Goal: Information Seeking & Learning: Find specific page/section

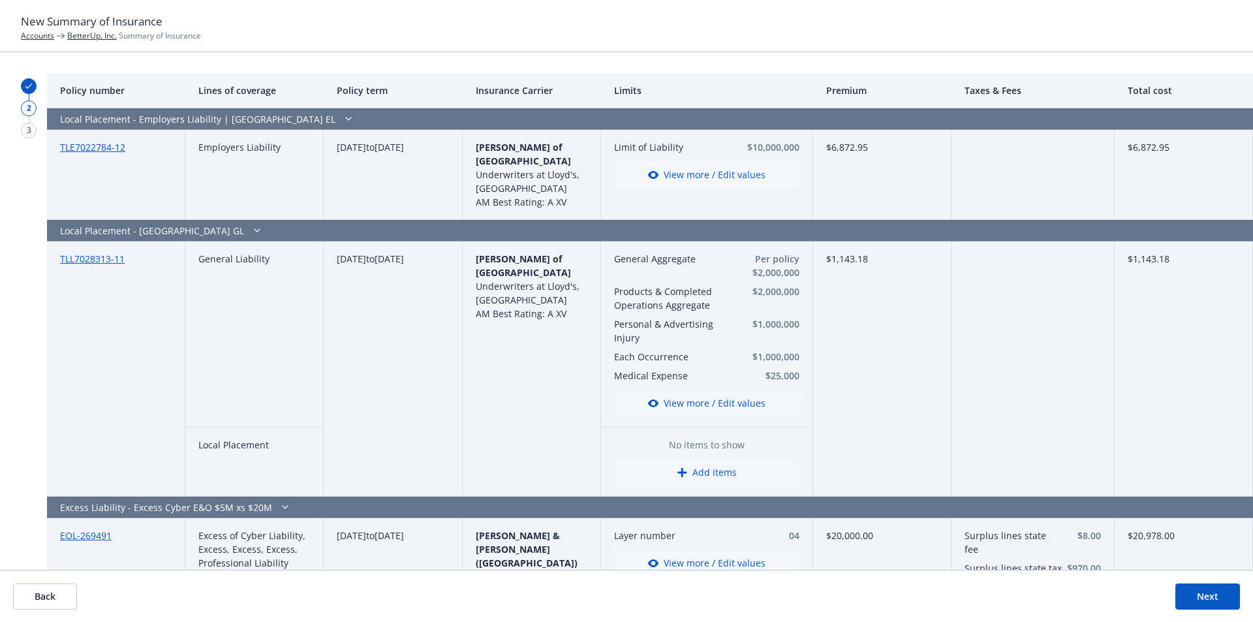
scroll to position [914, 0]
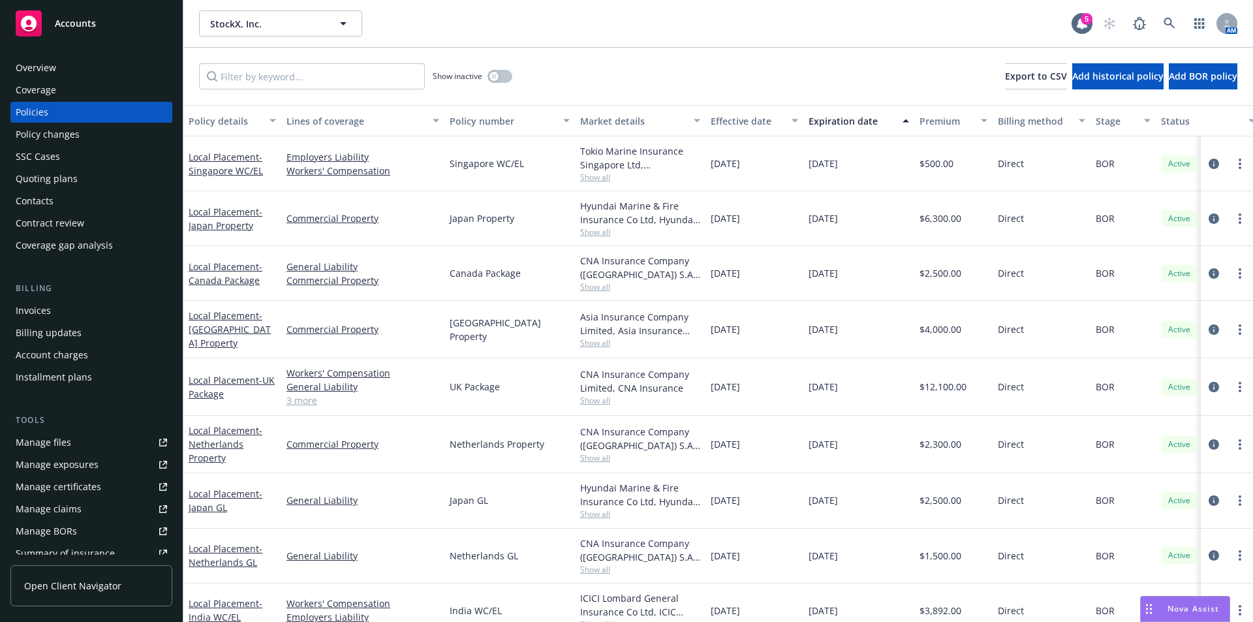
click at [51, 444] on div "Manage files" at bounding box center [43, 442] width 55 height 21
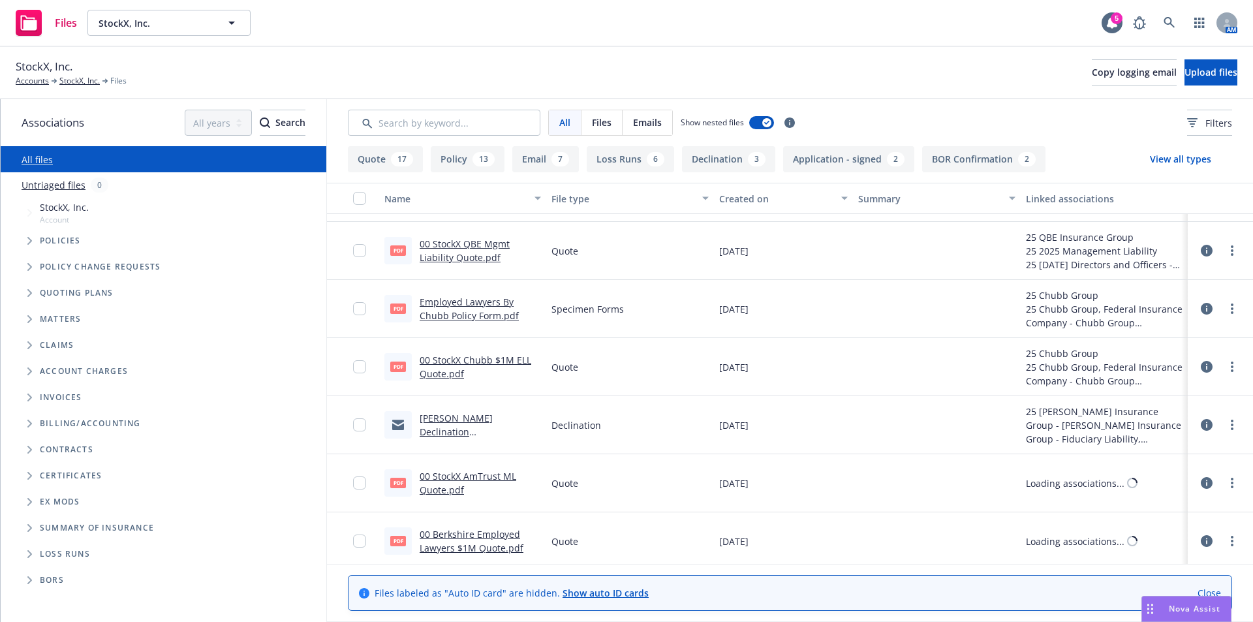
scroll to position [914, 0]
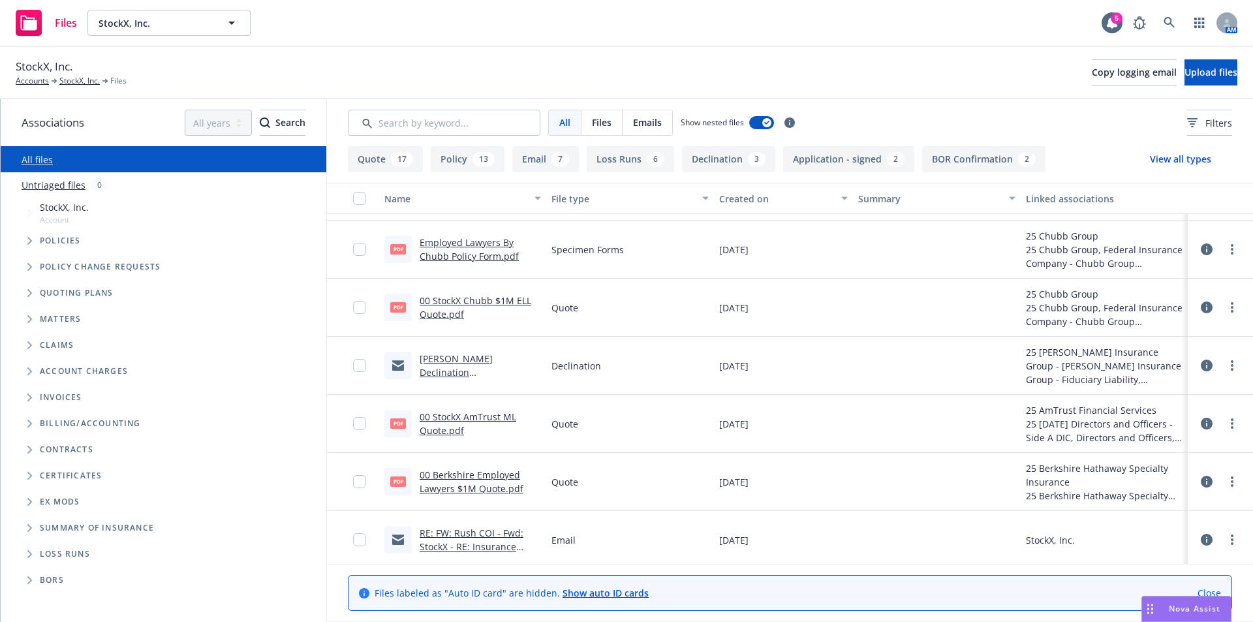
drag, startPoint x: 613, startPoint y: 26, endPoint x: 632, endPoint y: 23, distance: 19.8
click at [609, 30] on div "Files StockX, Inc. StockX, Inc. 5 AM" at bounding box center [626, 23] width 1253 height 47
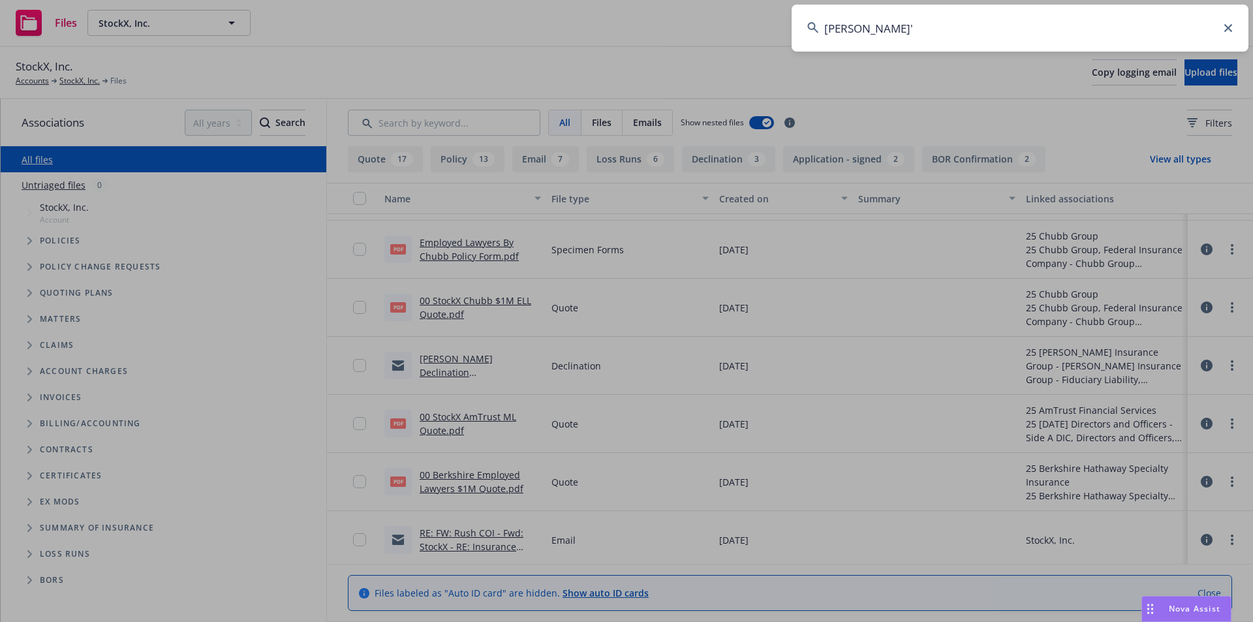
type input "rothy'"
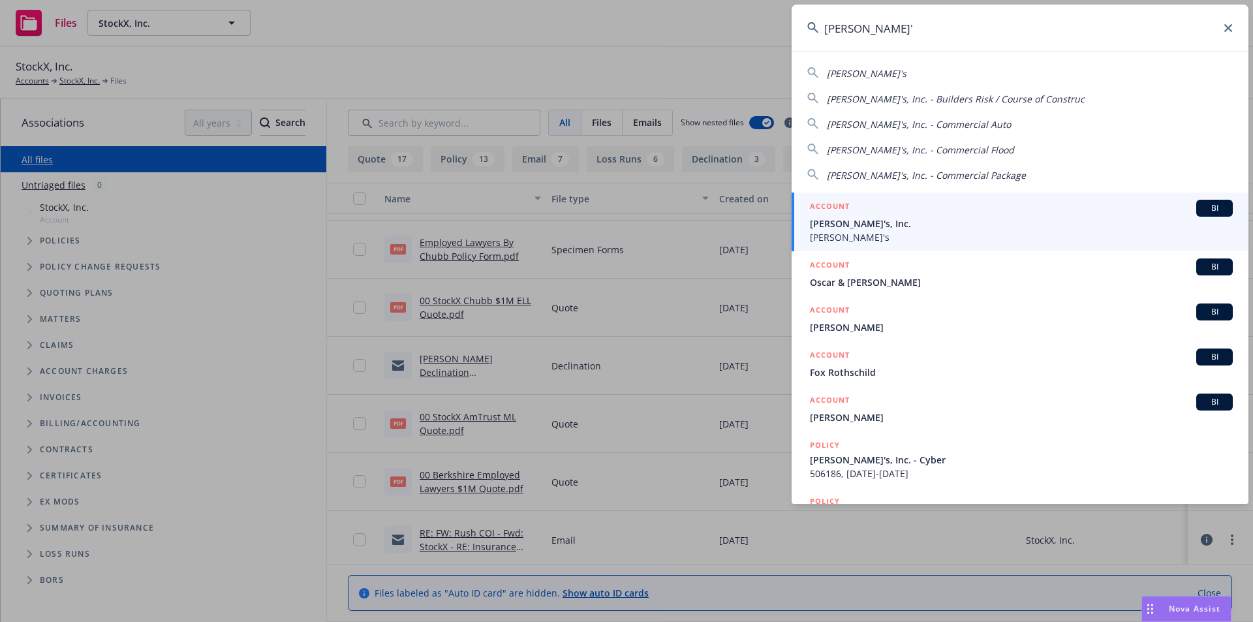
click at [1201, 210] on span "BI" at bounding box center [1214, 208] width 26 height 12
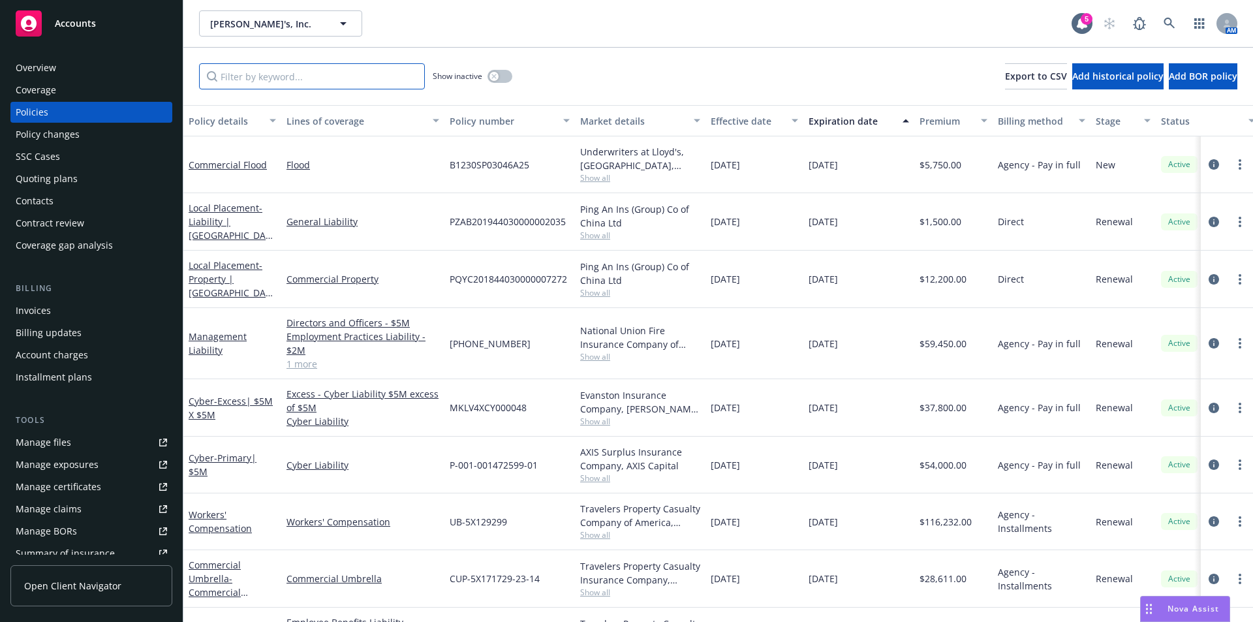
click at [347, 78] on input "Filter by keyword..." at bounding box center [312, 76] width 226 height 26
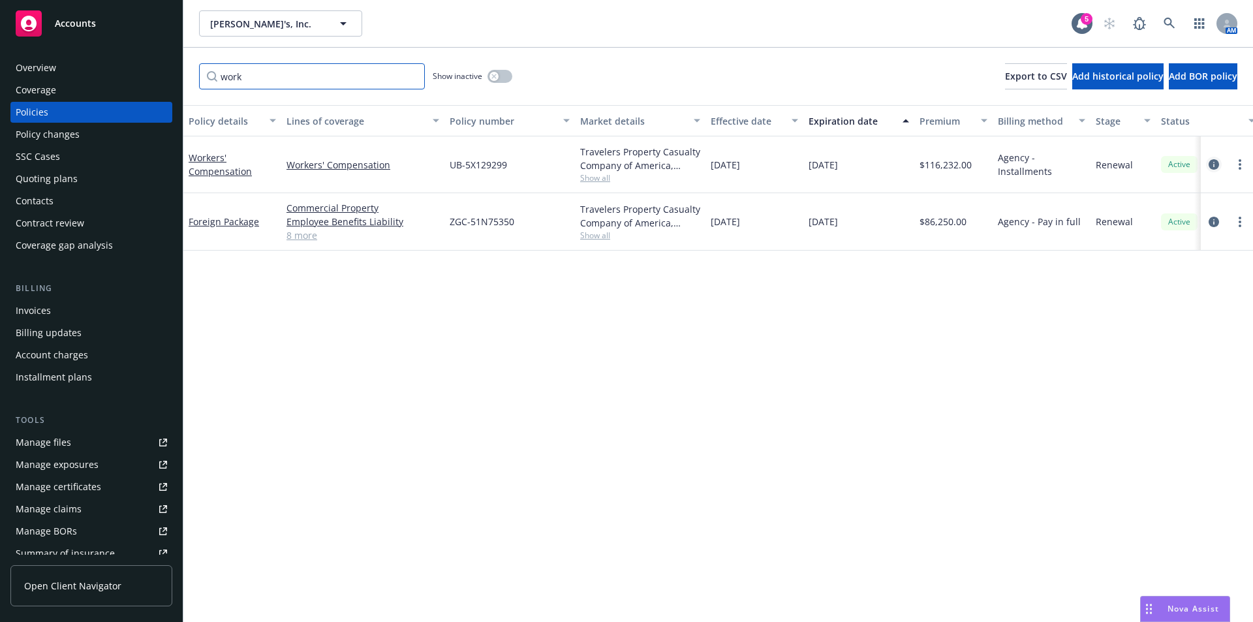
type input "work"
click at [1213, 162] on icon "circleInformation" at bounding box center [1214, 164] width 10 height 10
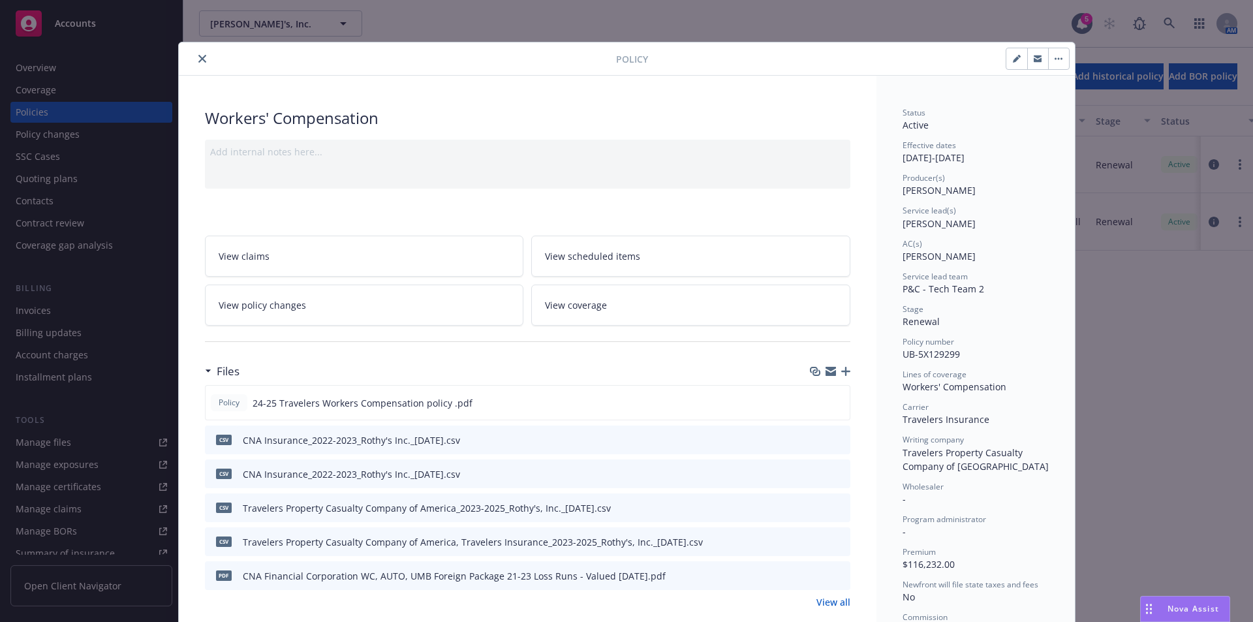
click at [196, 54] on button "close" at bounding box center [202, 59] width 16 height 16
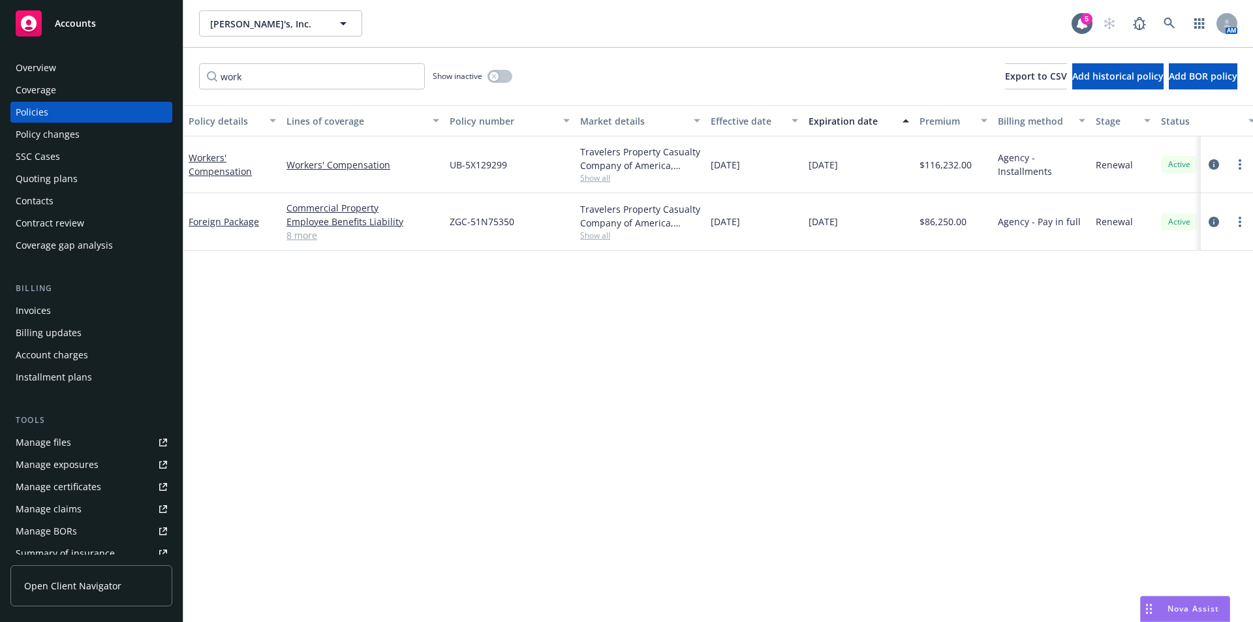
click at [559, 28] on div "[PERSON_NAME]'s, Inc. Rothy's, Inc." at bounding box center [635, 23] width 873 height 26
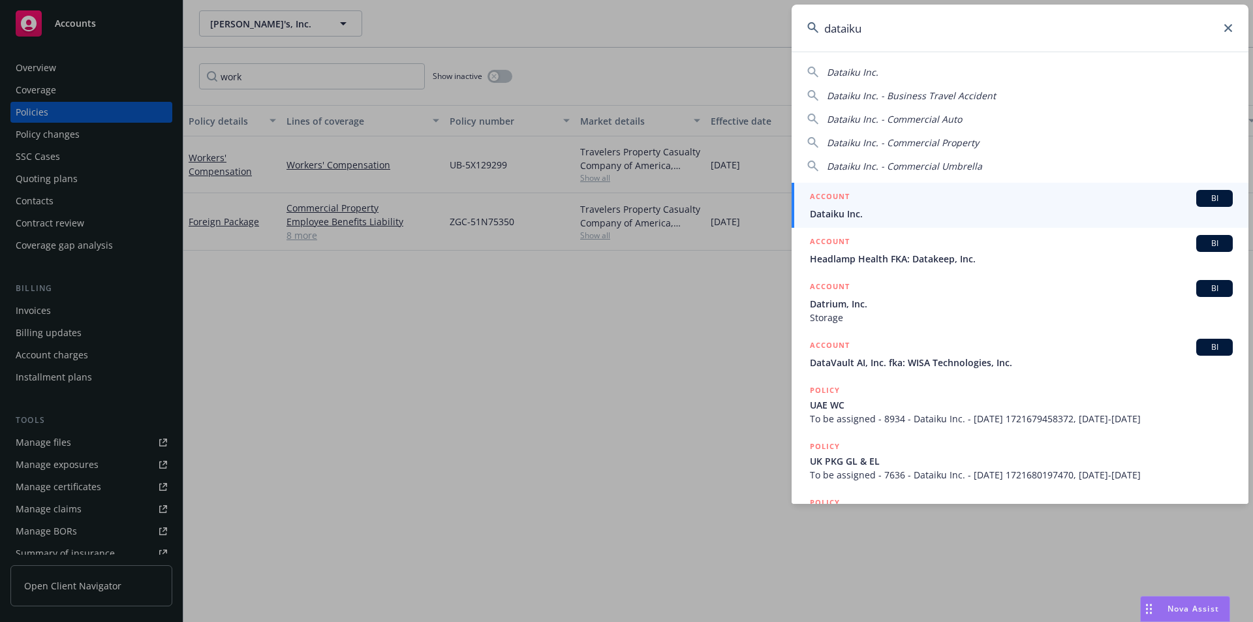
type input "dataiku"
click at [1213, 191] on div "BI" at bounding box center [1214, 198] width 37 height 17
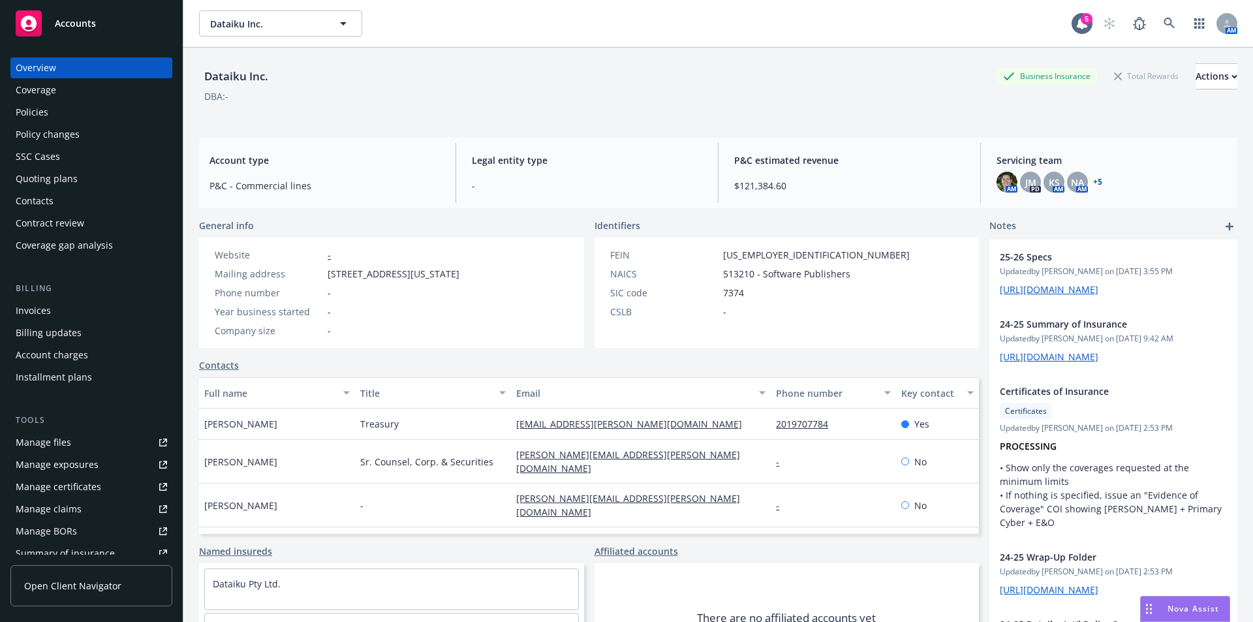
click at [32, 118] on div "Policies" at bounding box center [32, 112] width 33 height 21
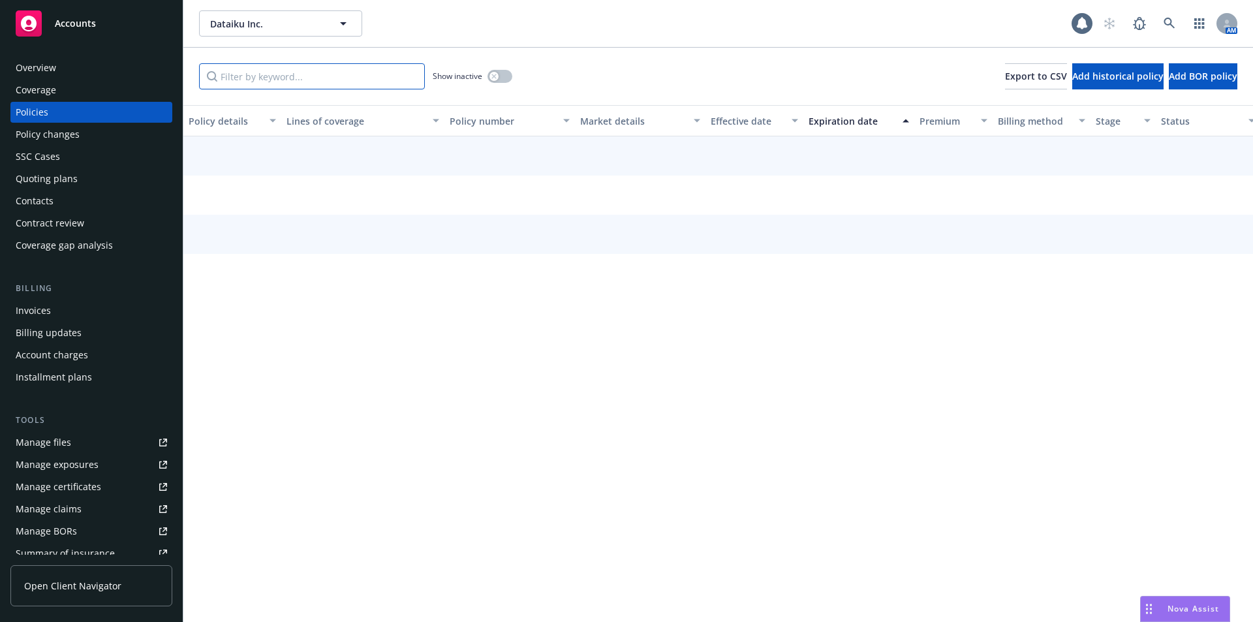
drag, startPoint x: 280, startPoint y: 78, endPoint x: 380, endPoint y: 52, distance: 103.4
click at [287, 78] on input "Filter by keyword..." at bounding box center [312, 76] width 226 height 26
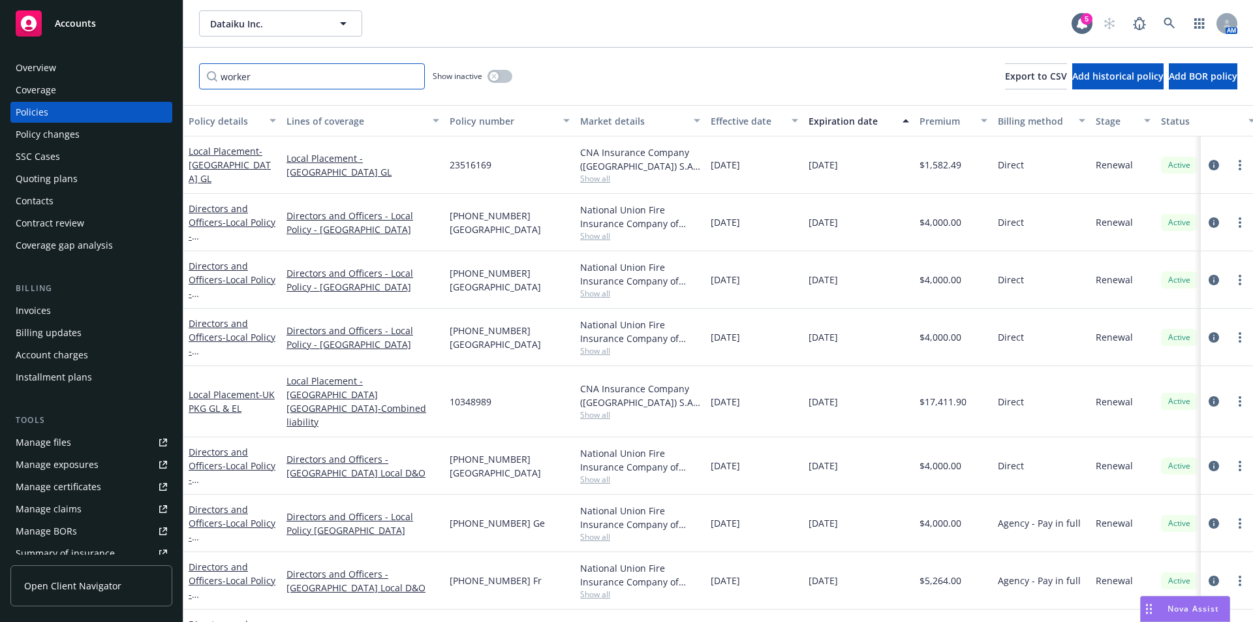
type input "worker"
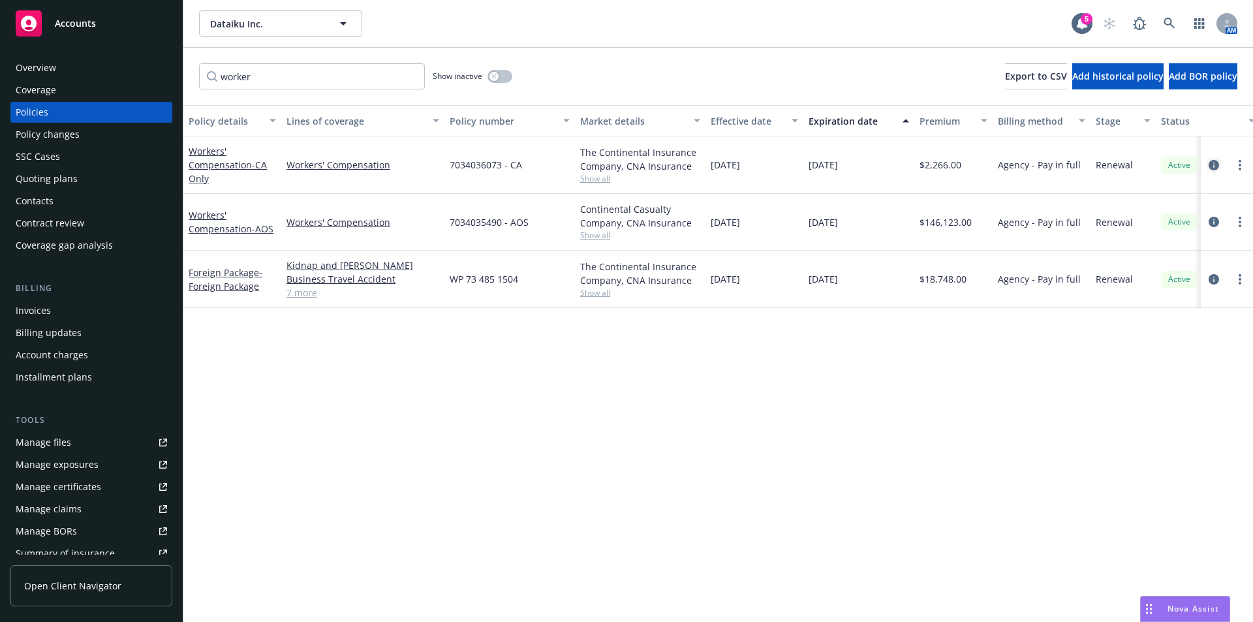
click at [1219, 164] on link "circleInformation" at bounding box center [1214, 165] width 16 height 16
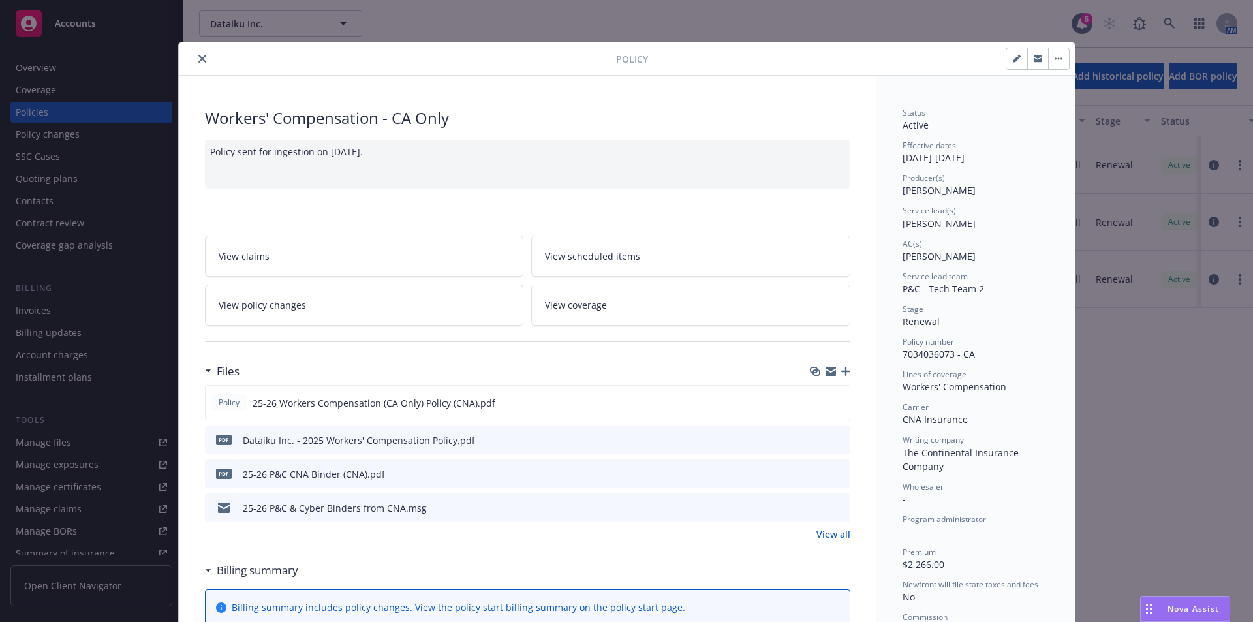
click at [198, 57] on icon "close" at bounding box center [202, 59] width 8 height 8
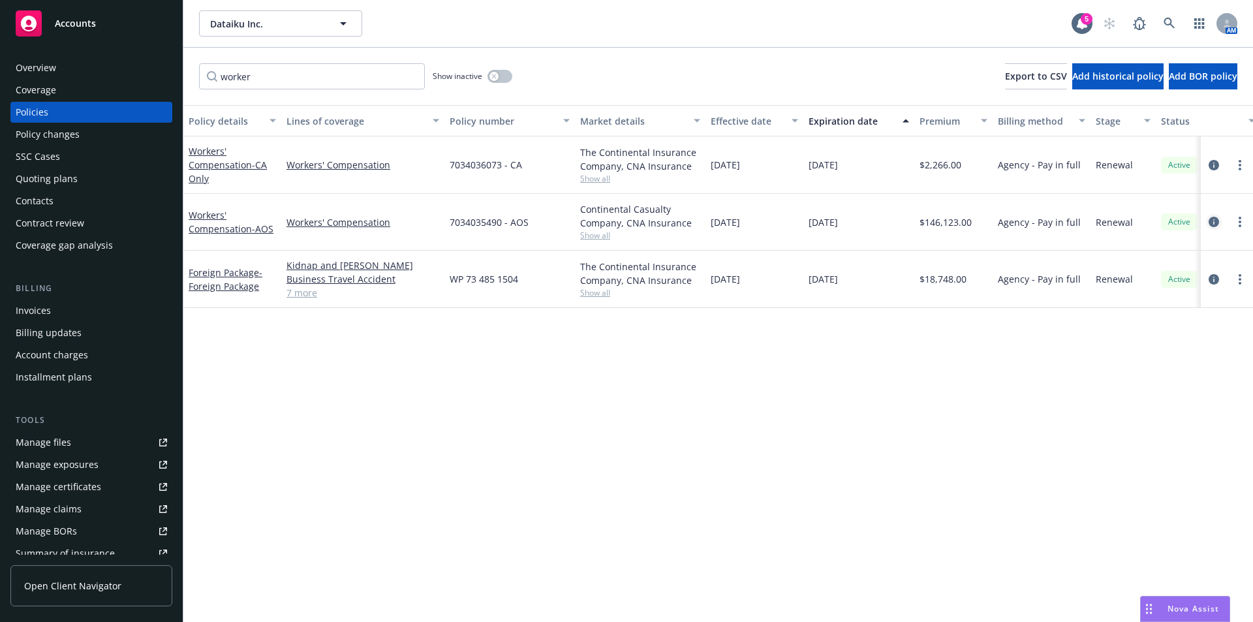
click at [1214, 220] on icon "circleInformation" at bounding box center [1214, 222] width 10 height 10
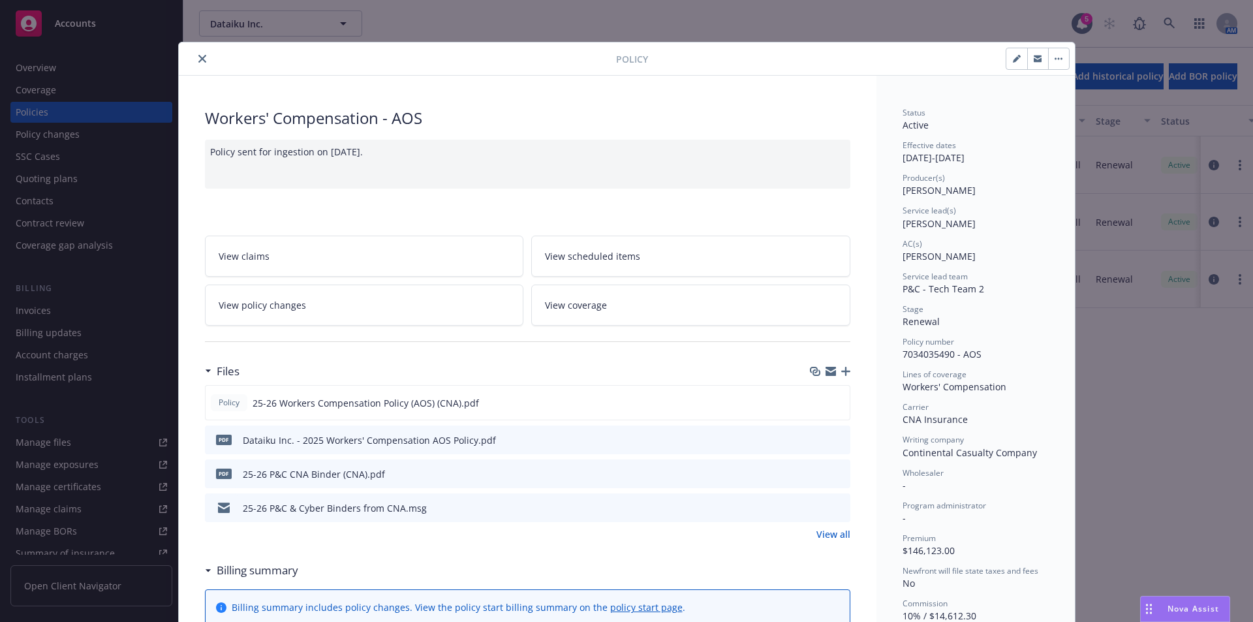
click at [198, 59] on icon "close" at bounding box center [202, 59] width 8 height 8
